Goal: Transaction & Acquisition: Purchase product/service

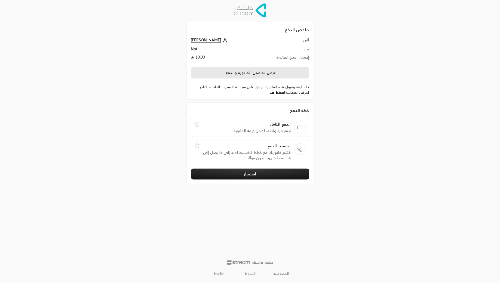
click at [240, 76] on button "عرض تفاصيل الفاتورة والدفع" at bounding box center [250, 72] width 118 height 11
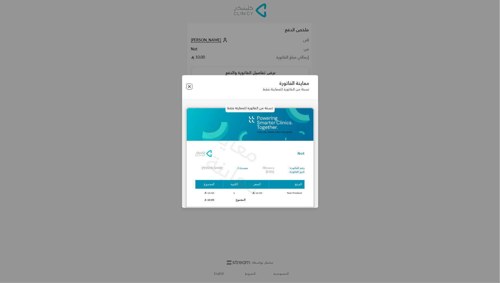
click at [188, 87] on button "Close" at bounding box center [189, 87] width 6 height 6
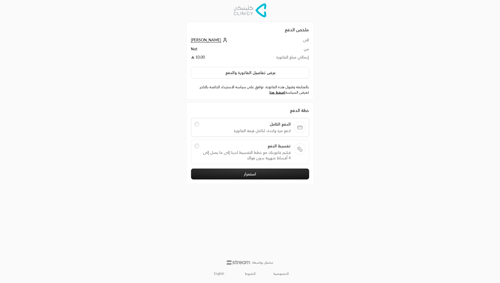
click at [240, 151] on span "قسّم فاتورتك مع خطط التقسيط لدينا إلى ما يصل إلى 4 أقساط شهرية بدون فوائد" at bounding box center [246, 155] width 88 height 11
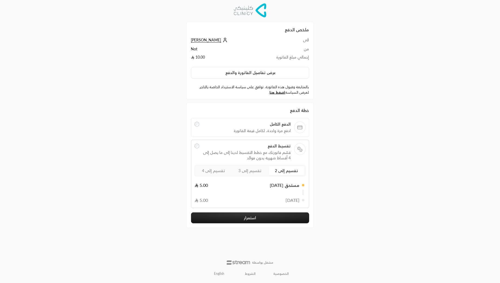
click at [197, 153] on div at bounding box center [197, 151] width 5 height 17
click at [211, 129] on span "ادفع مرة واحدة، لكامل قيمة الفاتورة" at bounding box center [246, 130] width 88 height 5
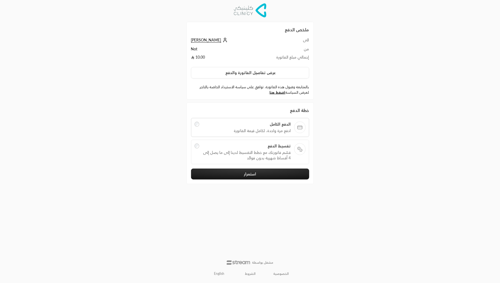
click at [195, 149] on div at bounding box center [197, 151] width 5 height 17
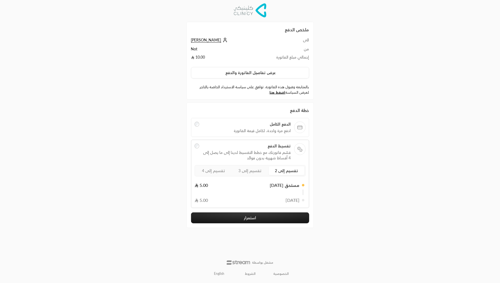
click at [239, 166] on label "تقسيم إلى 3" at bounding box center [249, 170] width 35 height 9
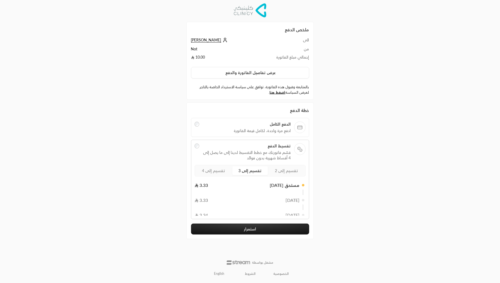
click at [223, 168] on span "تقسيم إلى 4" at bounding box center [213, 170] width 23 height 5
click at [286, 170] on span "تقسيم إلى 2" at bounding box center [286, 170] width 23 height 5
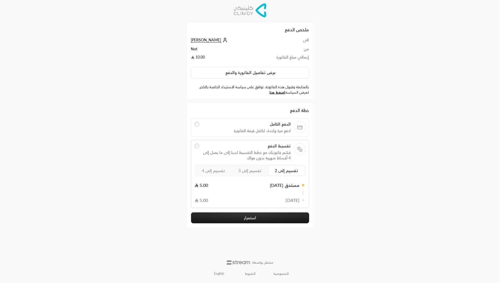
click at [253, 170] on span "تقسيم إلى 3" at bounding box center [249, 170] width 23 height 5
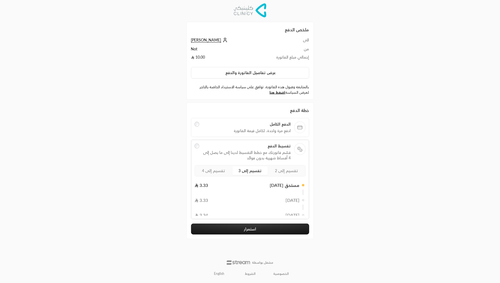
click at [214, 168] on span "تقسيم إلى 4" at bounding box center [213, 170] width 23 height 5
click at [217, 152] on span "قسّم فاتورتك مع خطط التقسيط لدينا إلى ما يصل إلى 4 أقساط شهرية بدون فوائد" at bounding box center [246, 155] width 88 height 11
click at [199, 121] on label "الدفع الكامل ادفع مرة واحدة، لكامل قيمة الفاتورة" at bounding box center [250, 127] width 111 height 12
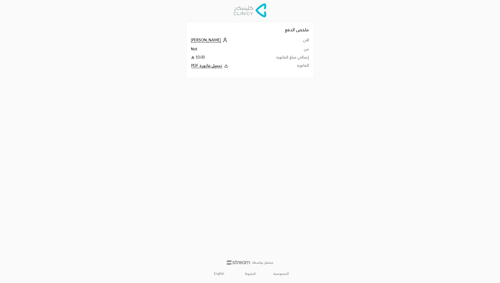
click at [225, 65] on polyline at bounding box center [226, 65] width 2 height 1
